Goal: Check status: Check status

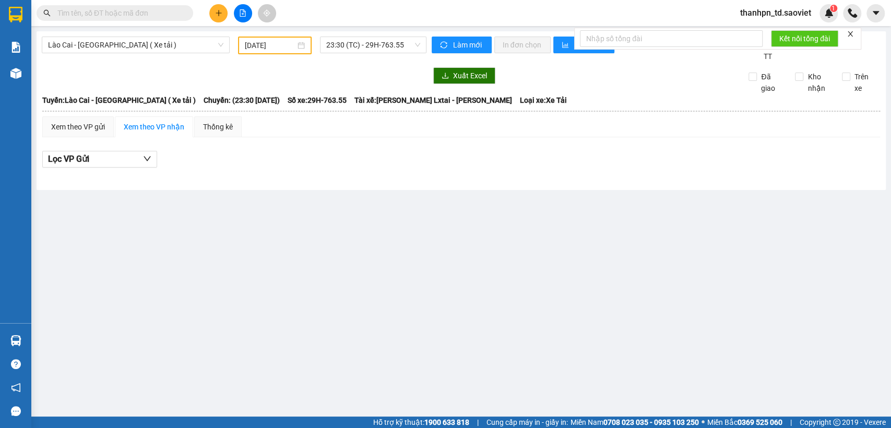
click at [127, 10] on input "text" at bounding box center [118, 12] width 123 height 11
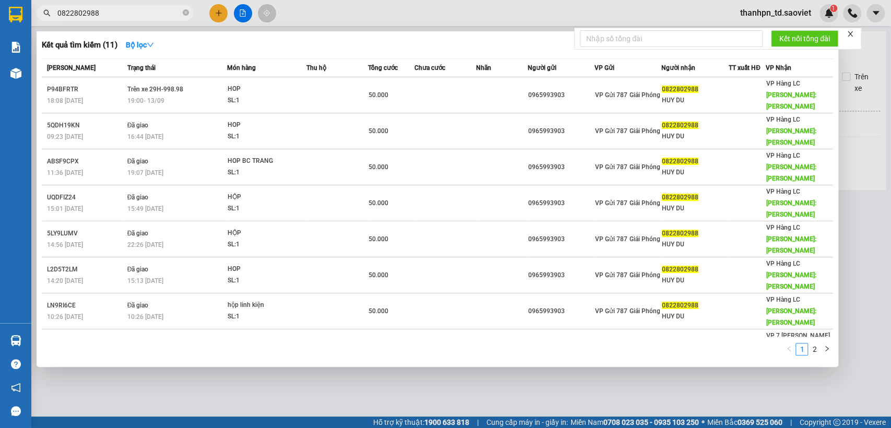
type input "0822802988"
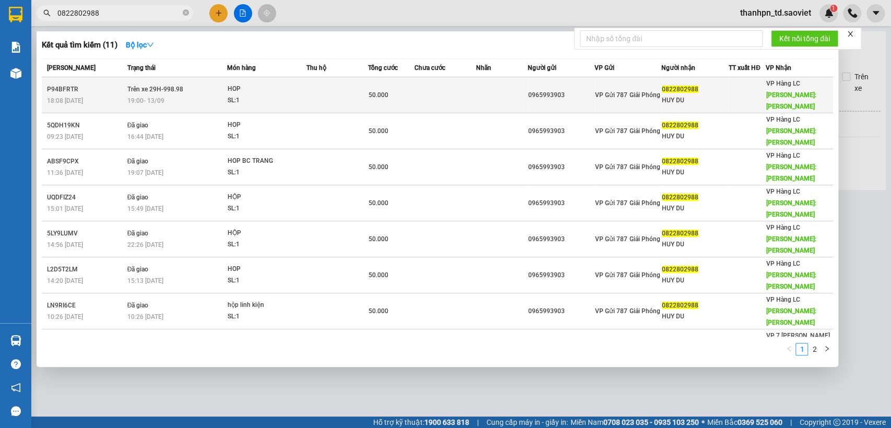
click at [156, 97] on span "19:00 [DATE]" at bounding box center [145, 100] width 37 height 7
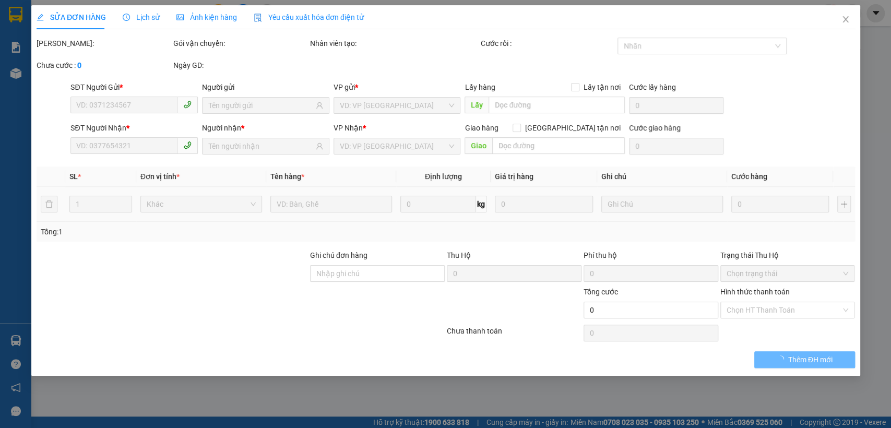
type input "0965993903"
type input "0822802988"
type input "HUY DU"
type input "[PERSON_NAME]"
type input "50.000"
